Goal: Task Accomplishment & Management: Use online tool/utility

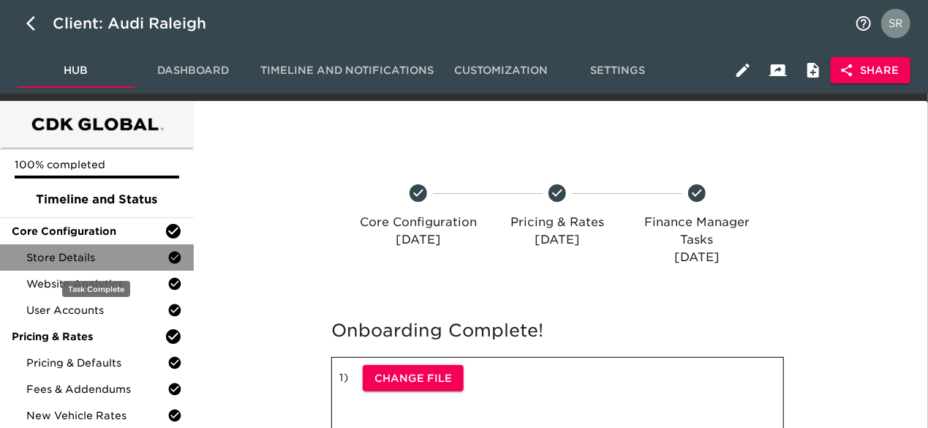
click at [83, 268] on div "Store Details" at bounding box center [97, 257] width 194 height 26
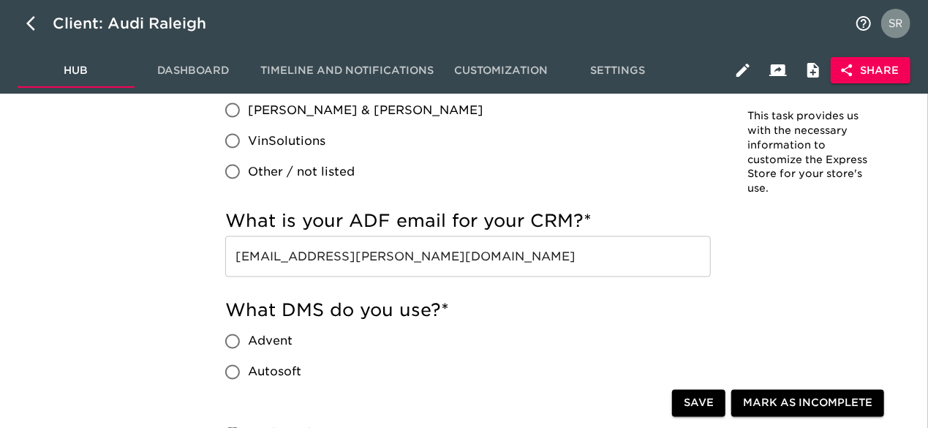
scroll to position [1094, 0]
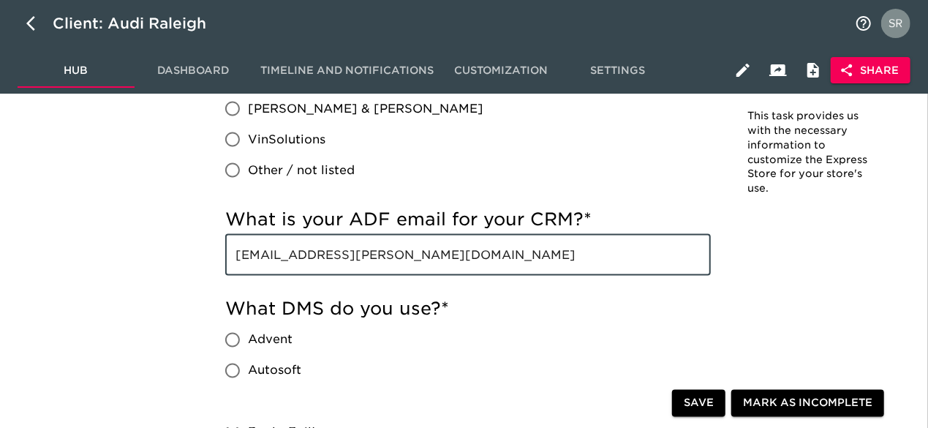
click at [509, 255] on input "[EMAIL_ADDRESS][PERSON_NAME][DOMAIN_NAME]" at bounding box center [468, 255] width 486 height 41
drag, startPoint x: 509, startPoint y: 255, endPoint x: 218, endPoint y: 241, distance: 291.5
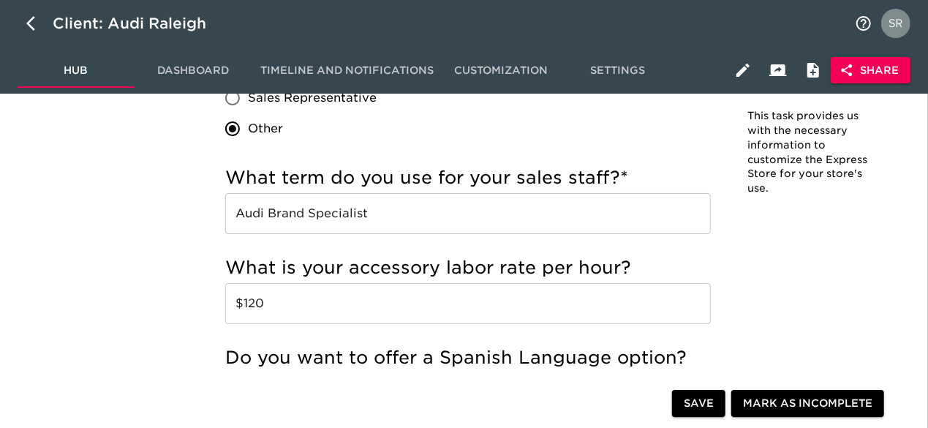
scroll to position [2683, 0]
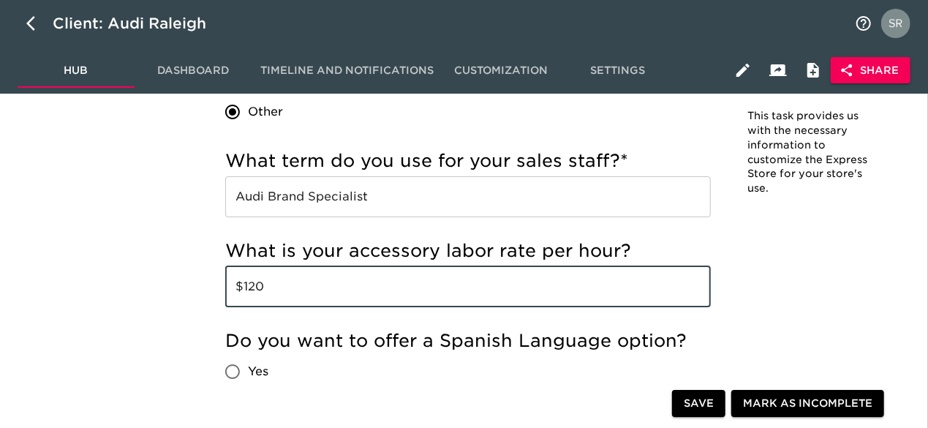
drag, startPoint x: 274, startPoint y: 287, endPoint x: 230, endPoint y: 285, distance: 44.6
click at [230, 285] on input "$120" at bounding box center [468, 286] width 486 height 41
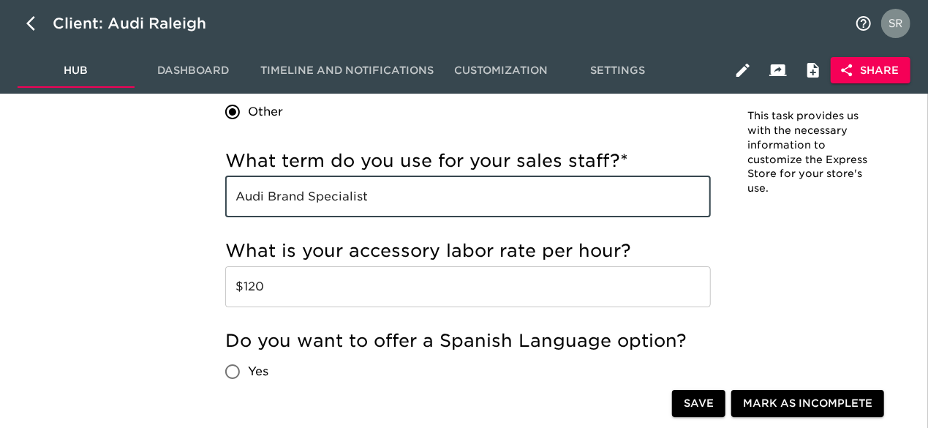
drag, startPoint x: 375, startPoint y: 198, endPoint x: 219, endPoint y: 196, distance: 155.8
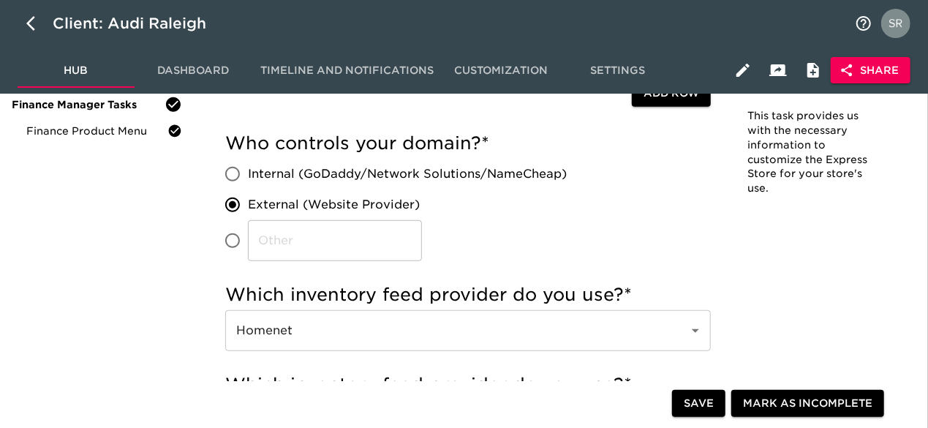
scroll to position [0, 0]
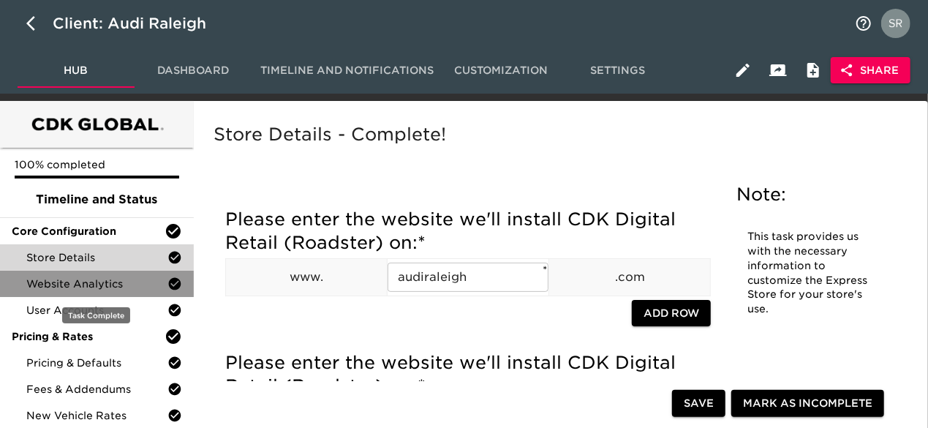
click at [101, 277] on span "Website Analytics" at bounding box center [96, 283] width 141 height 15
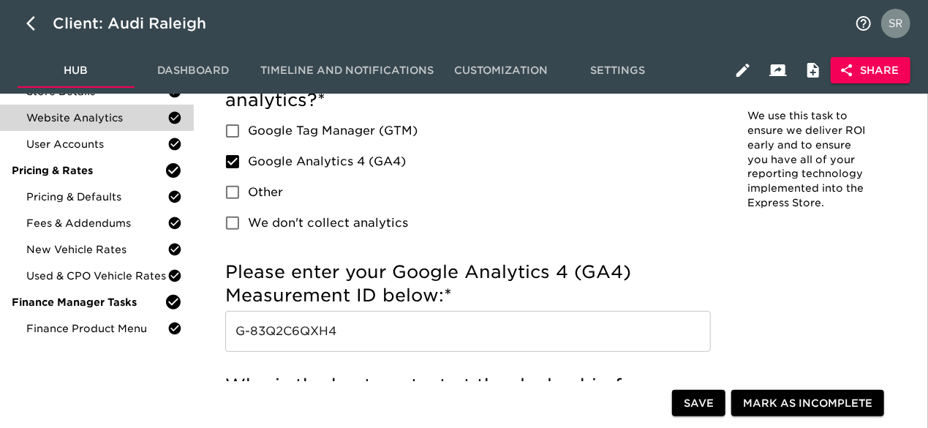
scroll to position [165, 0]
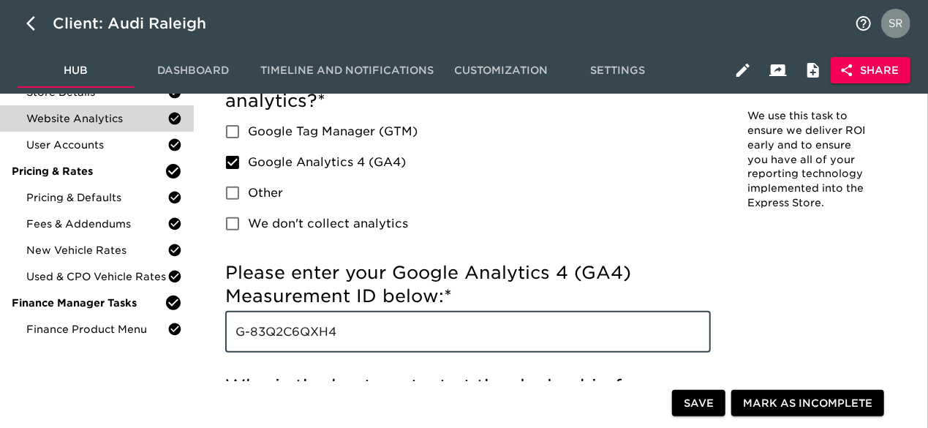
drag, startPoint x: 362, startPoint y: 333, endPoint x: 230, endPoint y: 328, distance: 132.5
click at [230, 328] on input "G-83Q2C6QXH4" at bounding box center [468, 332] width 486 height 41
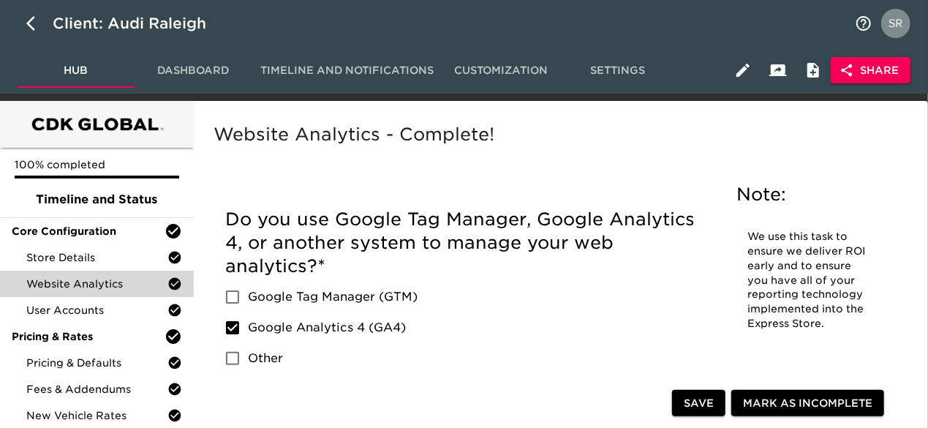
scroll to position [0, 0]
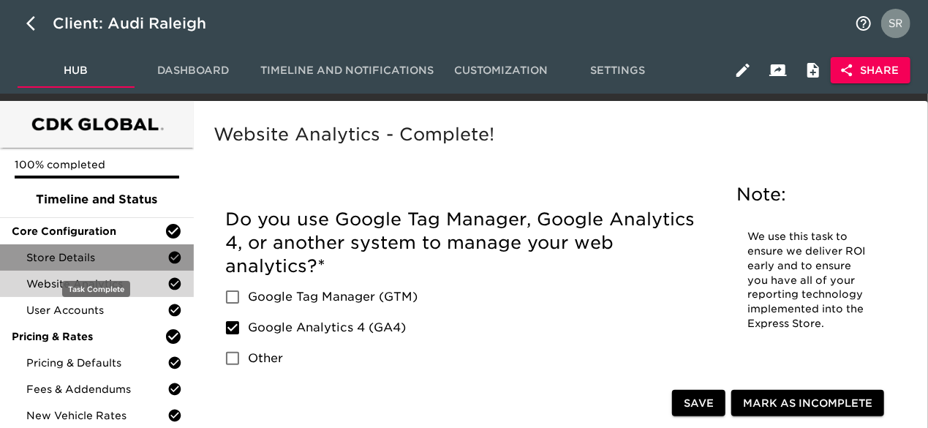
click at [73, 262] on span "Store Details" at bounding box center [96, 257] width 141 height 15
